Goal: Task Accomplishment & Management: Use online tool/utility

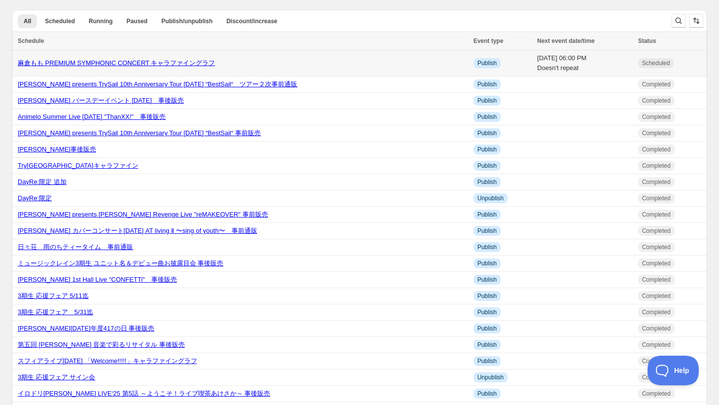
click at [133, 64] on link "麻倉もも PREMIUM SYMPHONIC CONCERT キャラファイングラフ" at bounding box center [116, 62] width 197 height 7
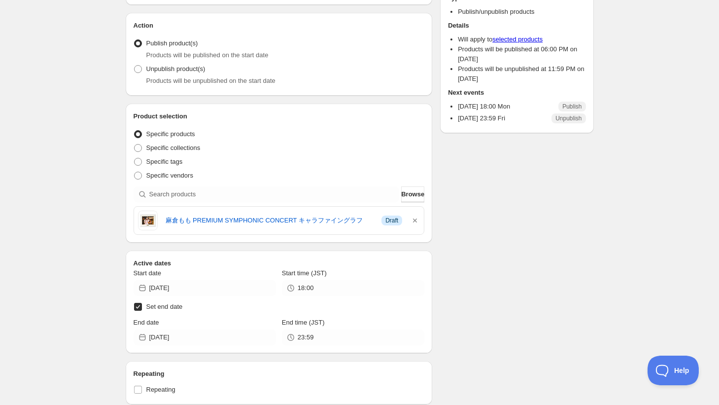
scroll to position [91, 0]
